Goal: Task Accomplishment & Management: Manage account settings

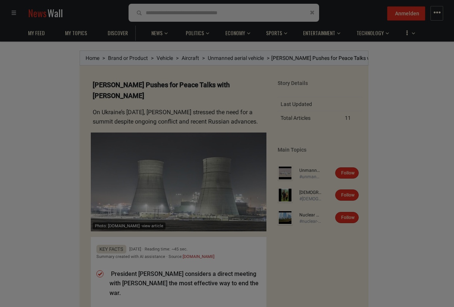
scroll to position [104, 0]
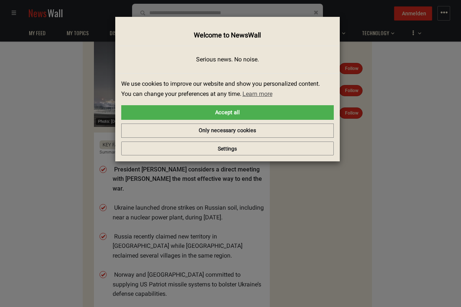
drag, startPoint x: 459, startPoint y: 15, endPoint x: 457, endPoint y: 40, distance: 25.1
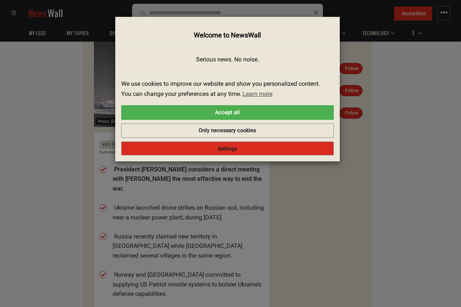
click at [231, 150] on button "Settings" at bounding box center [227, 148] width 212 height 14
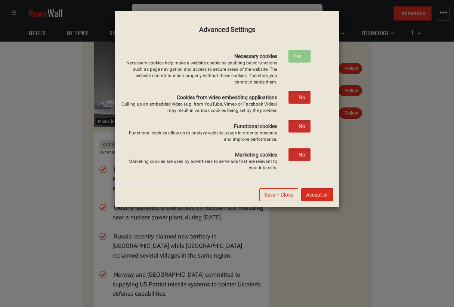
click at [249, 54] on label "Necessary cookies Necessary cookies help make a website usable by enabling basi…" at bounding box center [200, 68] width 168 height 36
click at [257, 154] on label "Marketing cookies Marketing cookies are used by advertisers to serve ads that a…" at bounding box center [200, 159] width 168 height 23
click at [299, 155] on label "No" at bounding box center [299, 154] width 21 height 12
click at [299, 155] on label "Yes" at bounding box center [299, 154] width 21 height 12
click at [299, 53] on label "Yes" at bounding box center [299, 56] width 21 height 12
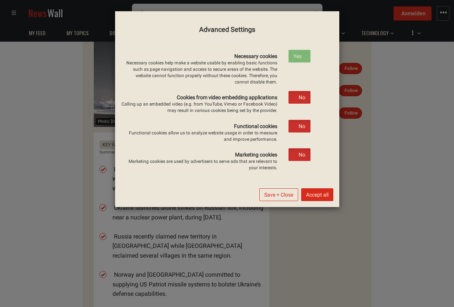
click at [299, 53] on label "Yes" at bounding box center [299, 56] width 21 height 12
click at [281, 195] on button "Save + Close" at bounding box center [278, 194] width 39 height 13
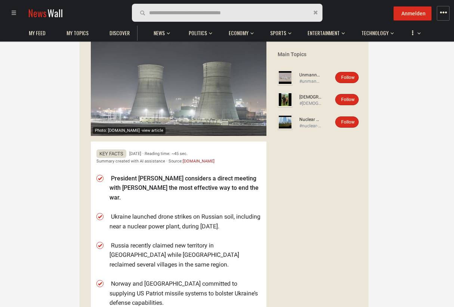
scroll to position [82, 0]
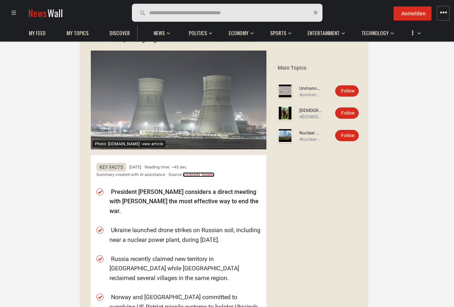
click at [183, 174] on link "[DOMAIN_NAME]" at bounding box center [199, 174] width 32 height 5
